Goal: Task Accomplishment & Management: Use online tool/utility

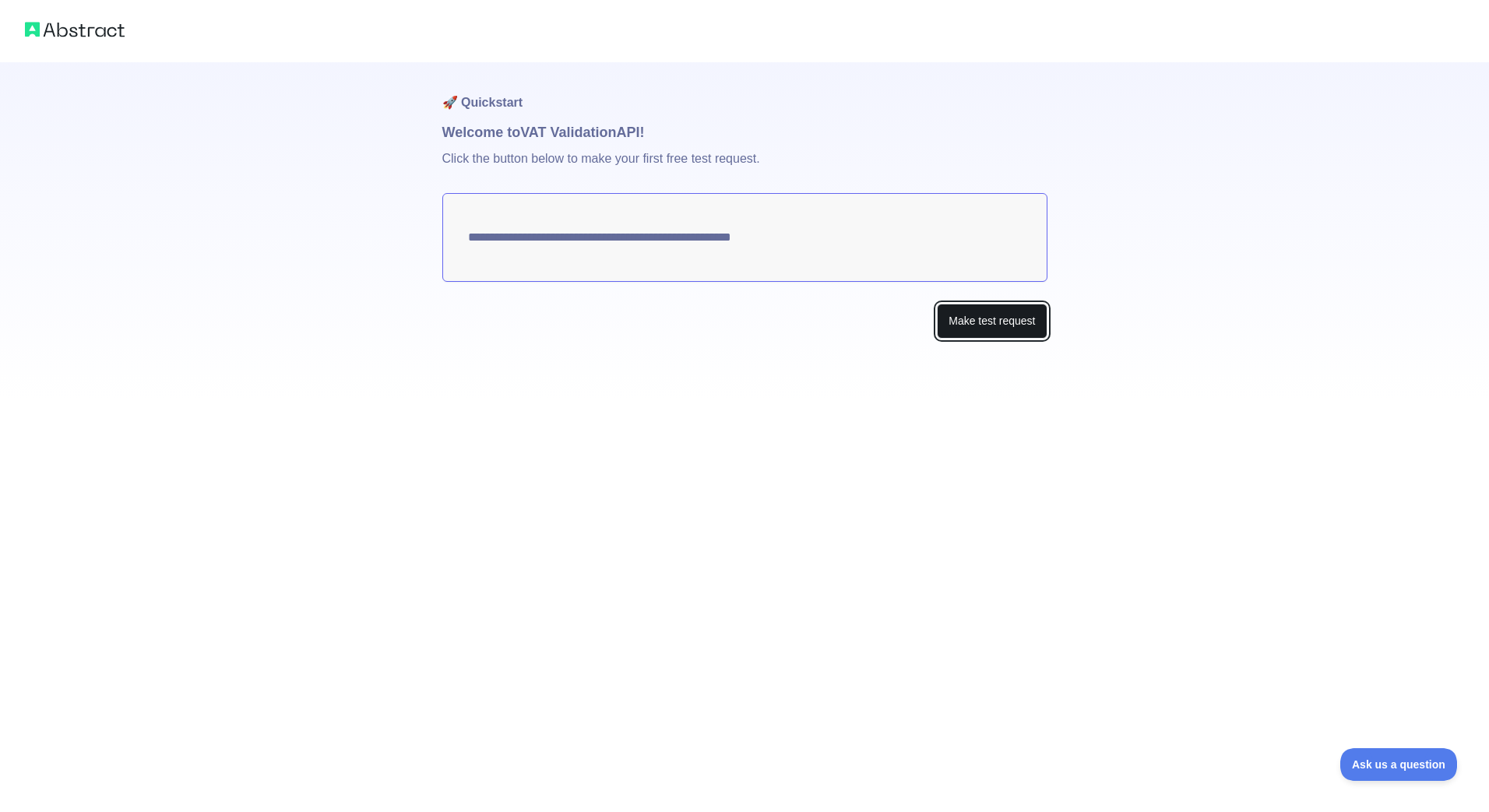
click at [968, 319] on button "Make test request" at bounding box center [991, 321] width 110 height 35
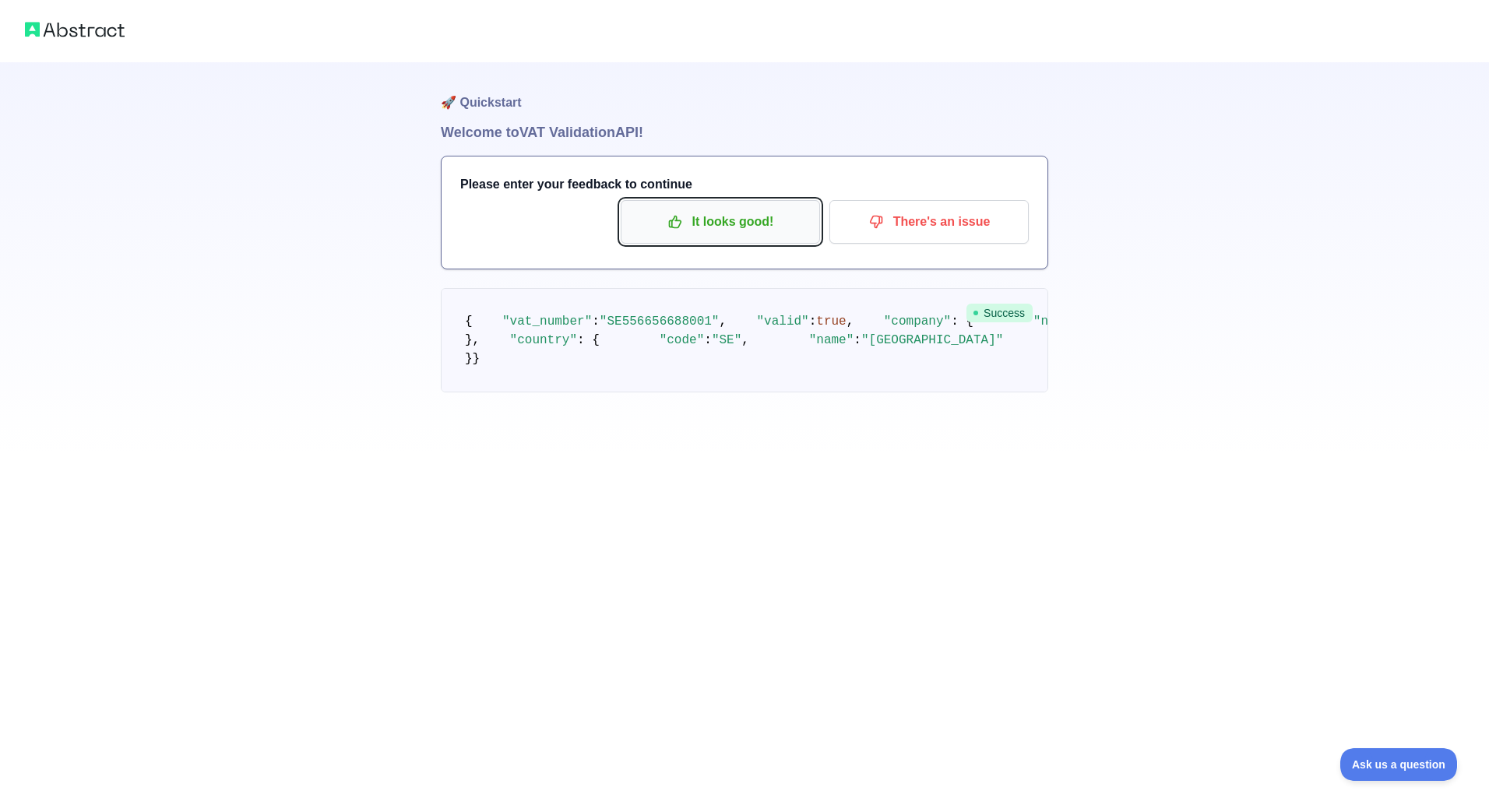
click at [737, 210] on p "It looks good!" at bounding box center [720, 222] width 176 height 27
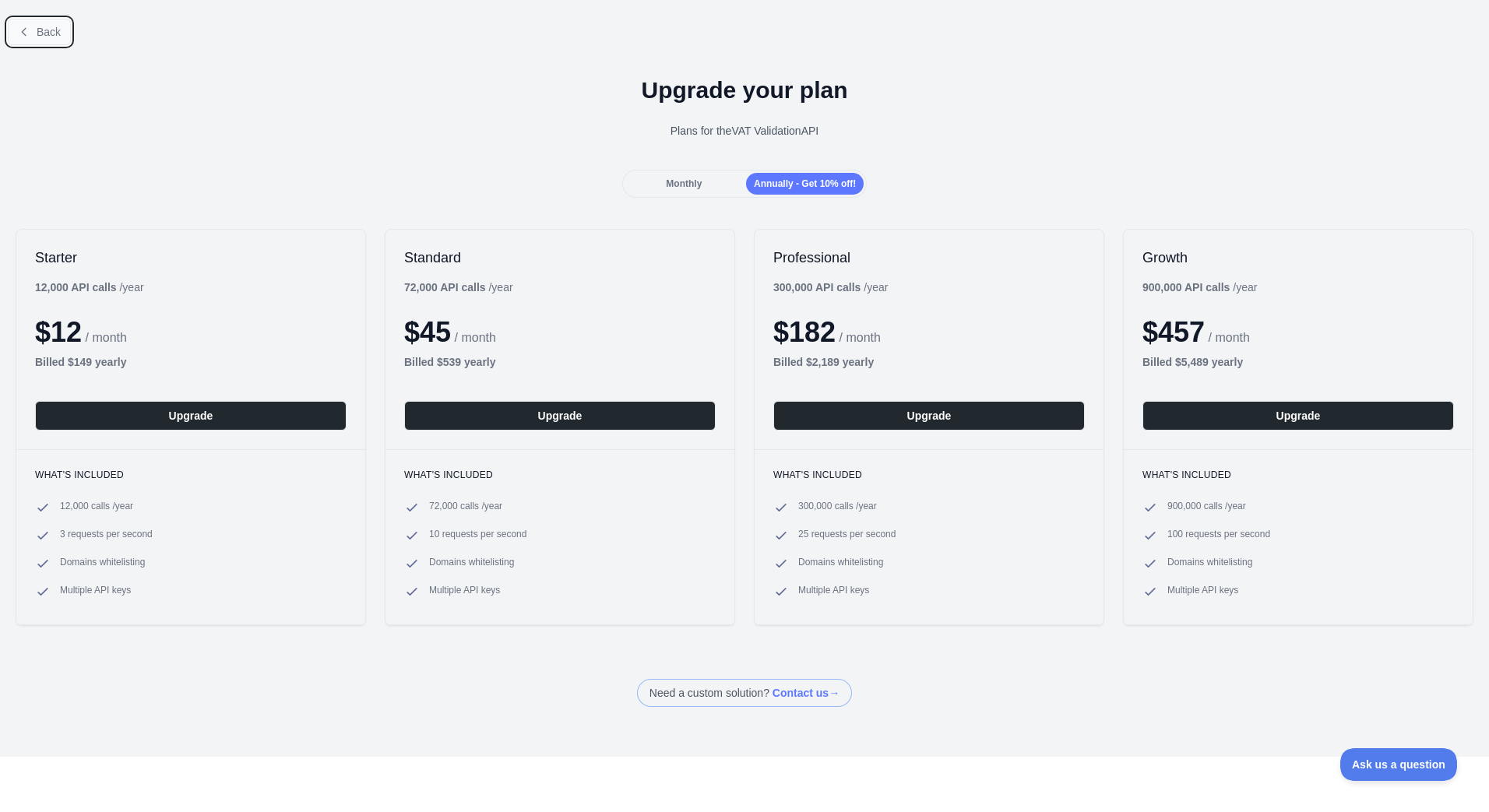
click at [63, 33] on button "Back" at bounding box center [39, 32] width 63 height 27
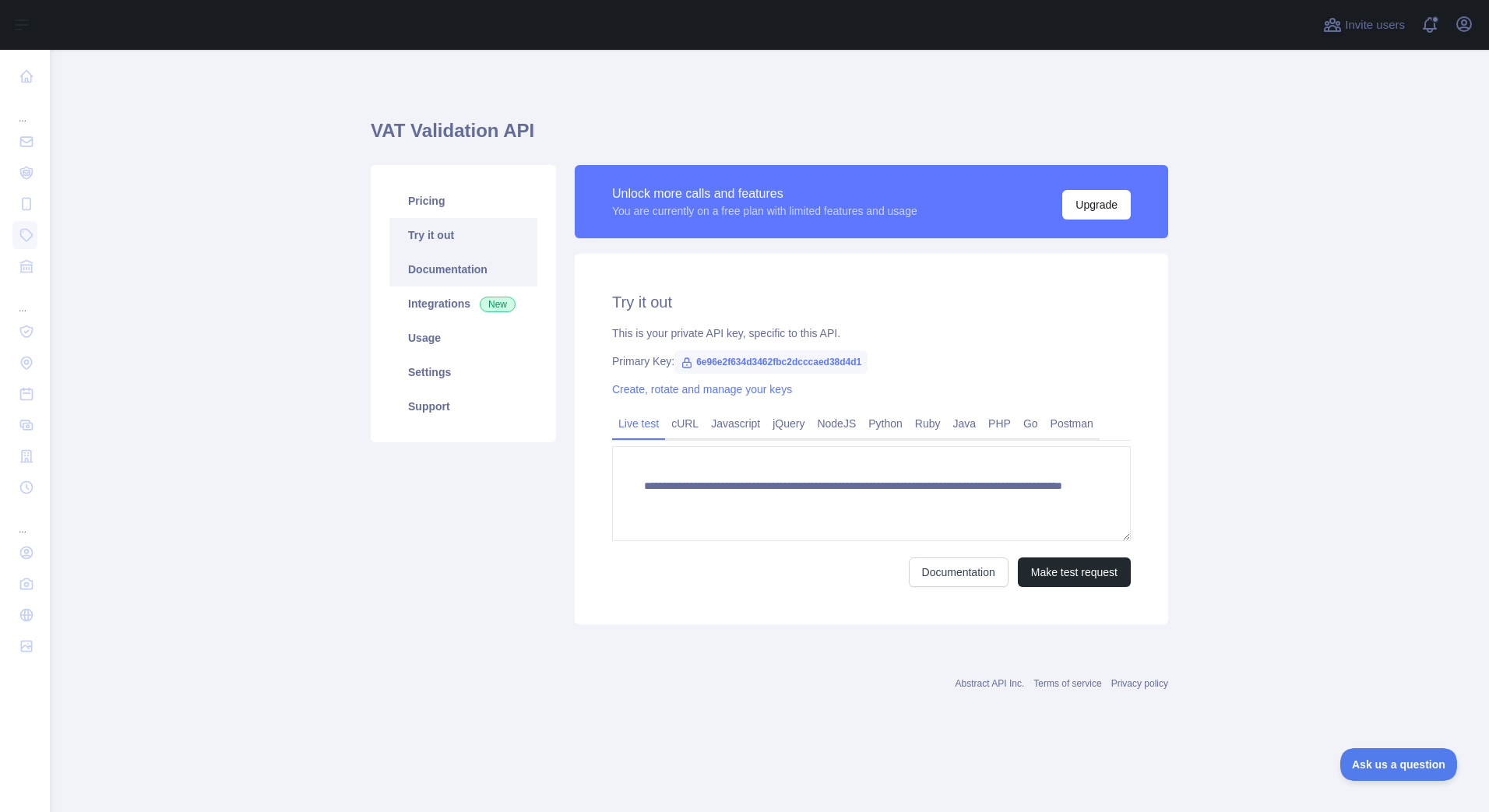
click at [427, 280] on link "Documentation" at bounding box center [463, 269] width 148 height 34
